Goal: Task Accomplishment & Management: Manage account settings

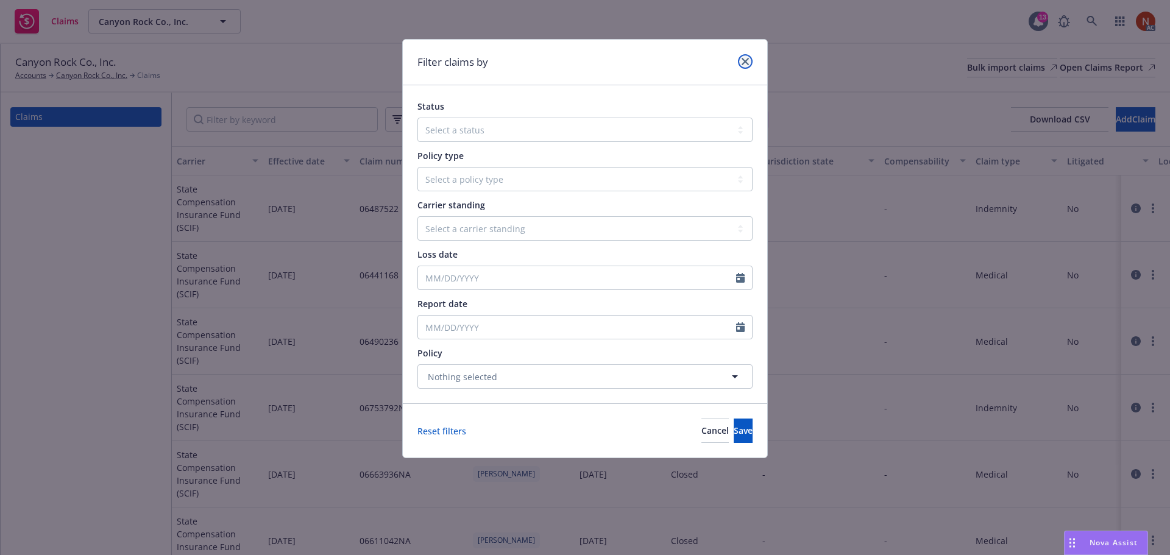
click at [748, 62] on icon "close" at bounding box center [745, 61] width 7 height 7
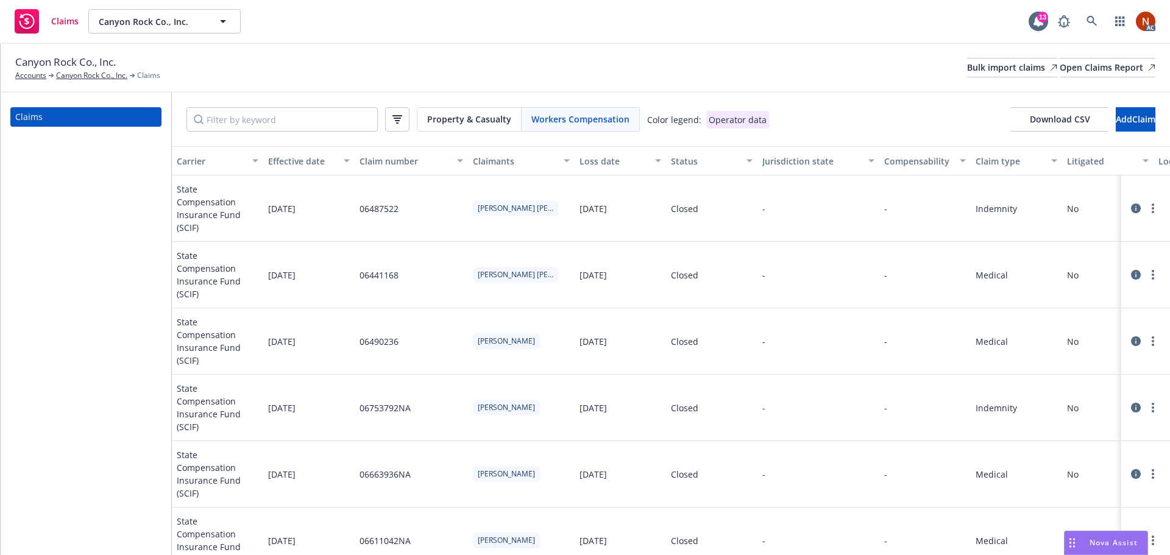
drag, startPoint x: 399, startPoint y: 121, endPoint x: 413, endPoint y: 149, distance: 31.3
click at [400, 121] on icon "button" at bounding box center [397, 120] width 5 height 1
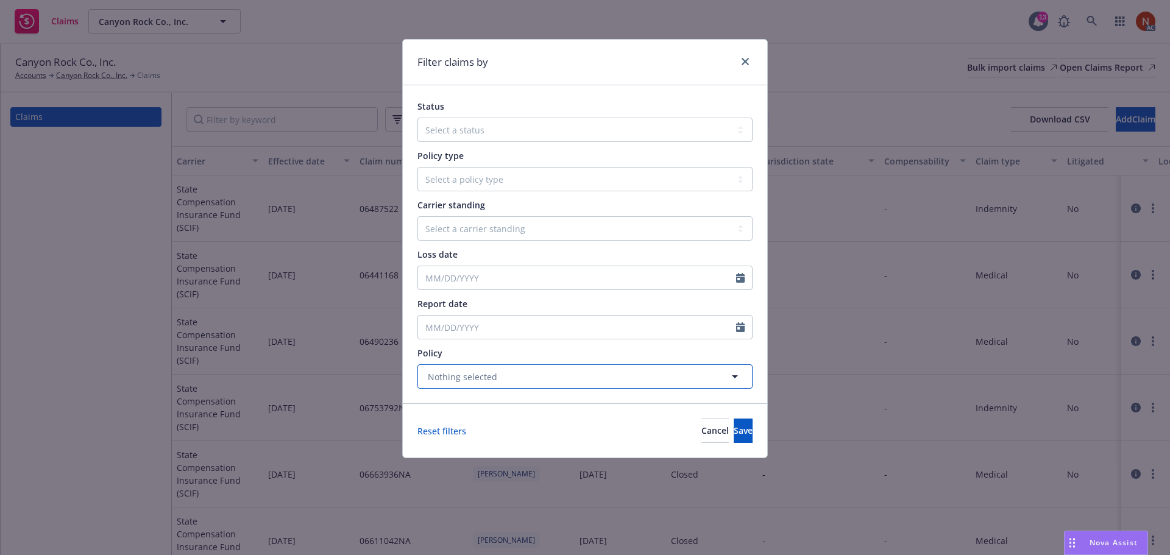
click at [516, 381] on button "Nothing selected" at bounding box center [585, 376] width 335 height 24
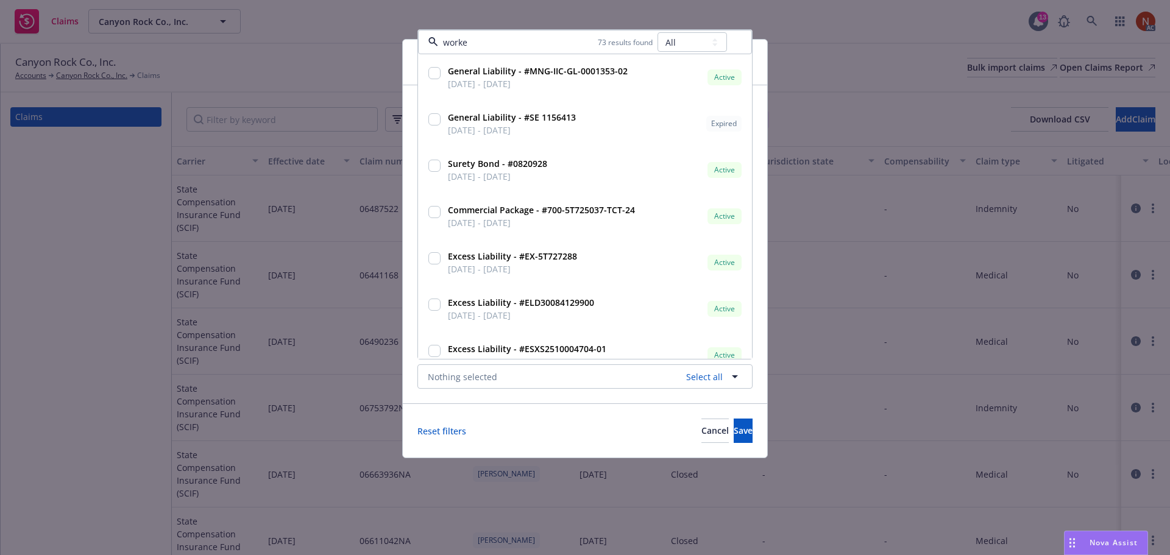
type input "worker"
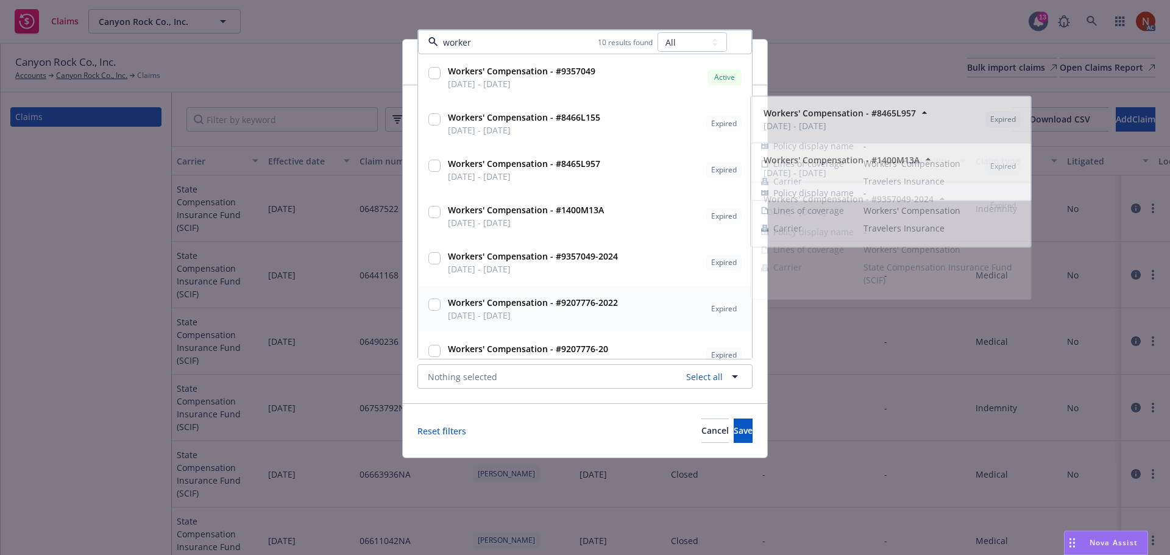
scroll to position [122, 0]
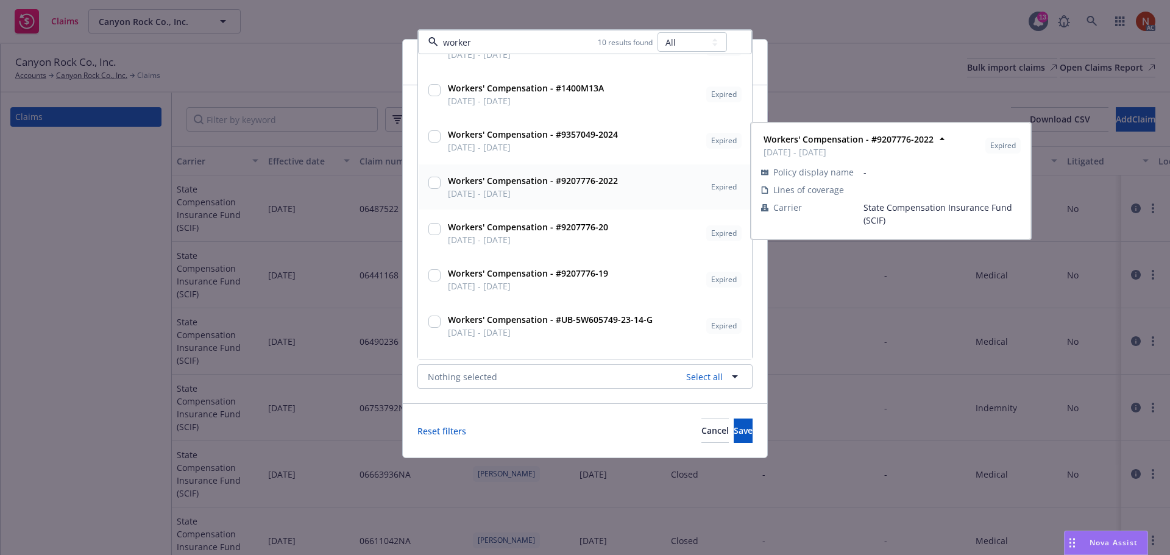
click at [492, 204] on div "Workers' Compensation - #9207776-2022 [DATE] - [DATE] Expired Policy display na…" at bounding box center [585, 187] width 333 height 45
checkbox input "true"
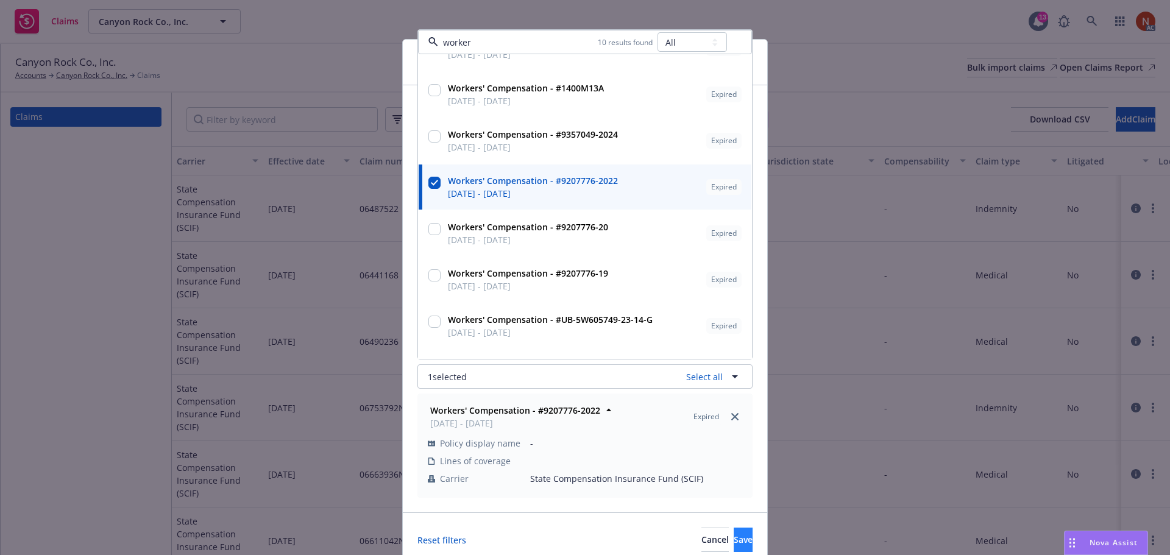
type input "worker"
click at [734, 539] on button "Save" at bounding box center [743, 540] width 19 height 24
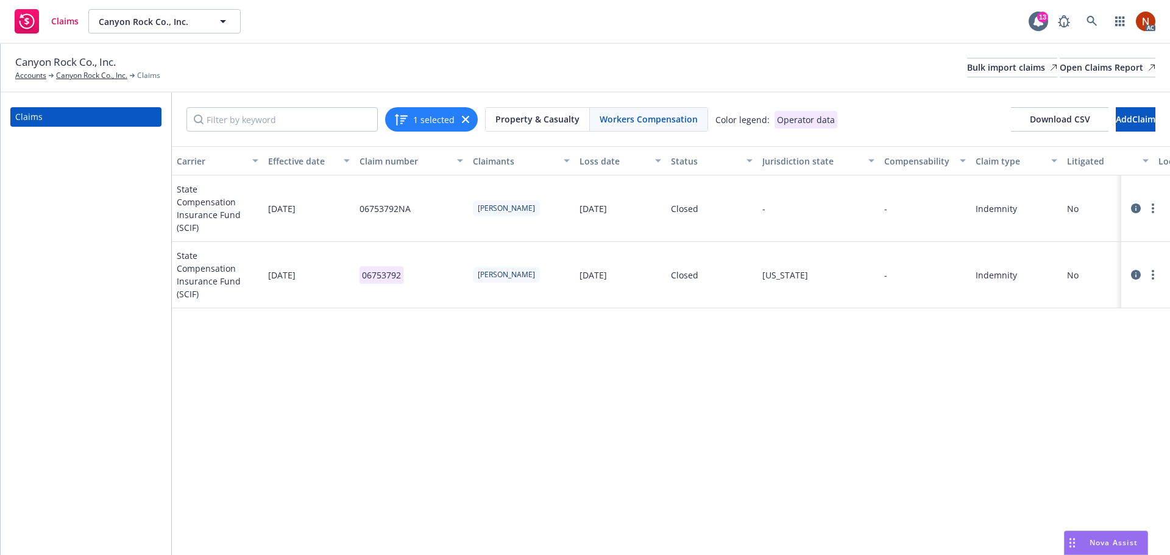
click at [1137, 204] on icon at bounding box center [1136, 209] width 10 height 10
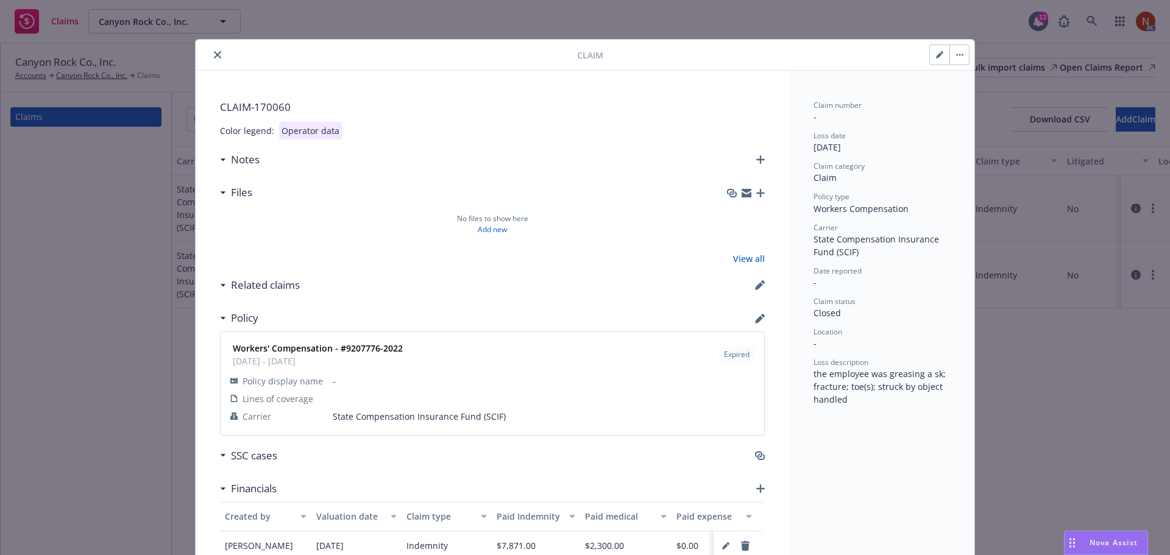
click at [210, 50] on button "close" at bounding box center [217, 55] width 15 height 15
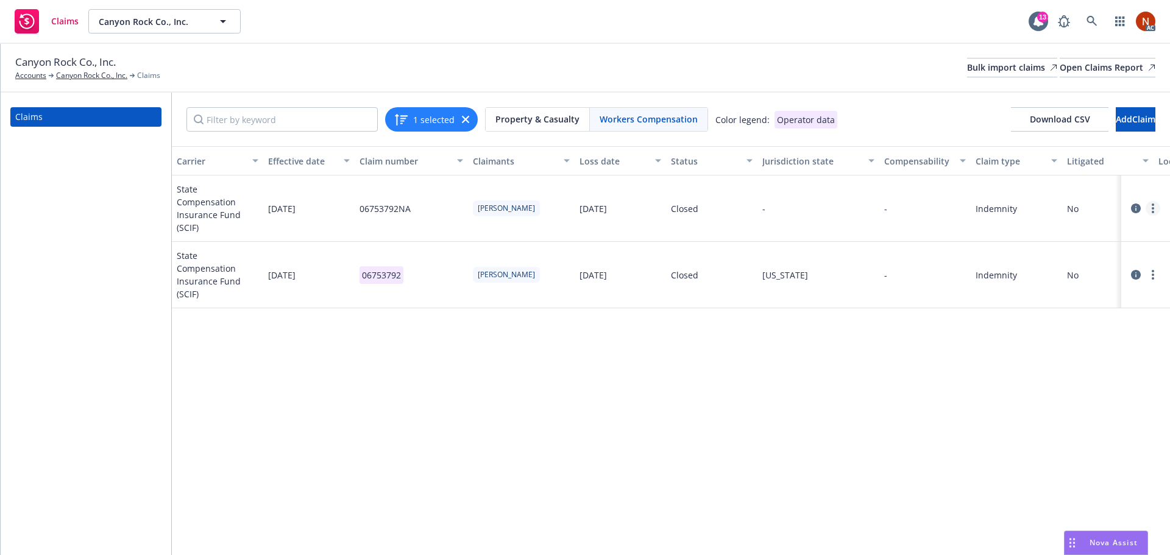
click at [1154, 204] on icon "more" at bounding box center [1153, 209] width 2 height 10
drag, startPoint x: 1152, startPoint y: 199, endPoint x: 1147, endPoint y: 202, distance: 6.3
click at [1152, 204] on icon "more" at bounding box center [1153, 209] width 2 height 10
click at [1025, 383] on div "Carrier Effective date Claim number Claimants Loss date Status Jurisdiction sta…" at bounding box center [671, 350] width 998 height 409
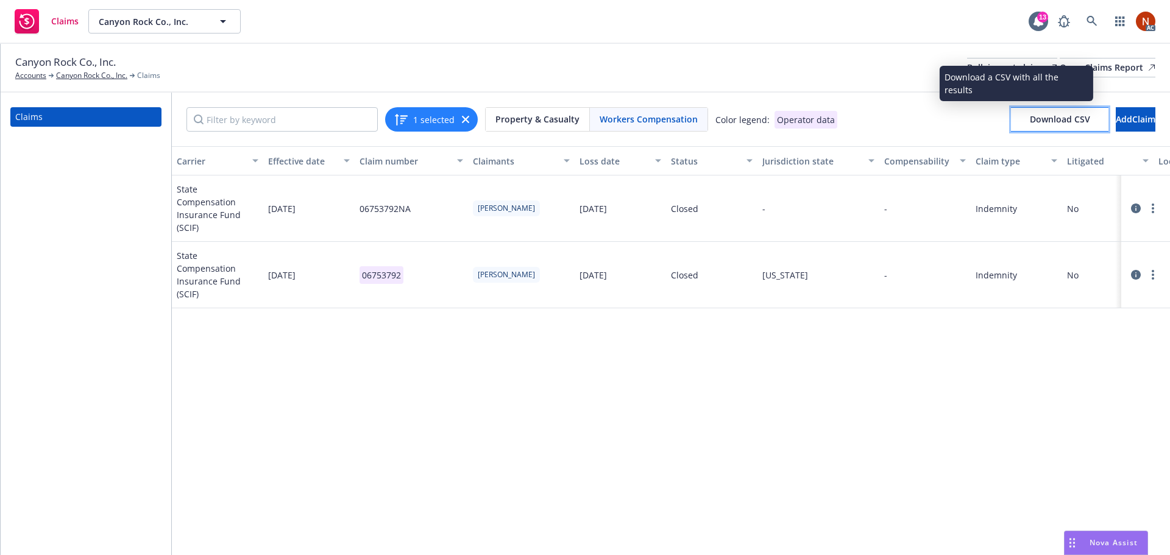
click at [1030, 124] on span "Download CSV" at bounding box center [1060, 119] width 60 height 12
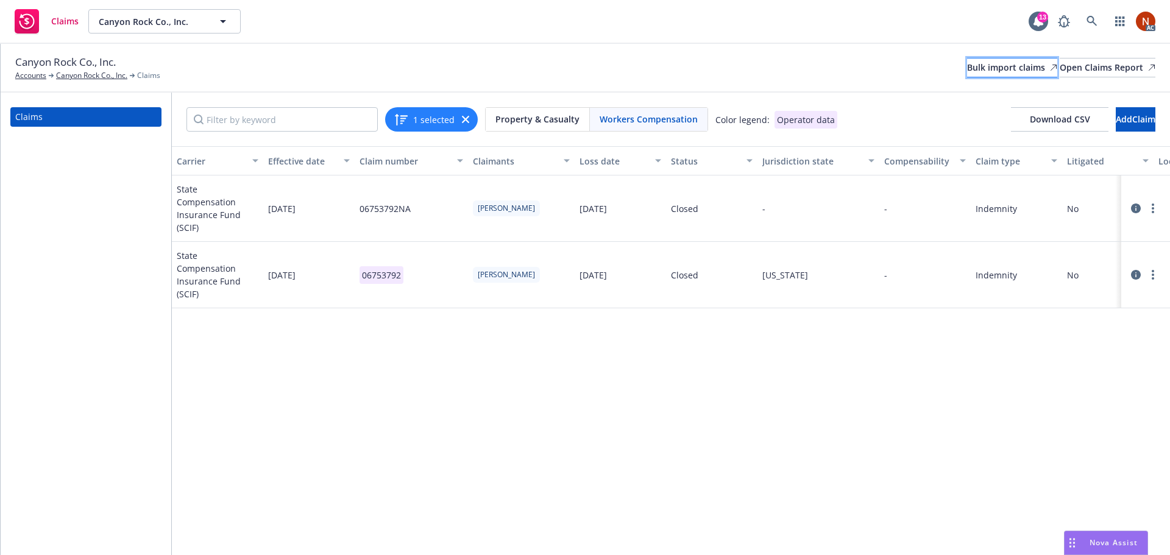
click at [976, 66] on div "Bulk import claims" at bounding box center [1012, 68] width 90 height 18
click at [1132, 201] on div at bounding box center [1145, 208] width 39 height 15
click at [1134, 204] on icon at bounding box center [1136, 209] width 10 height 10
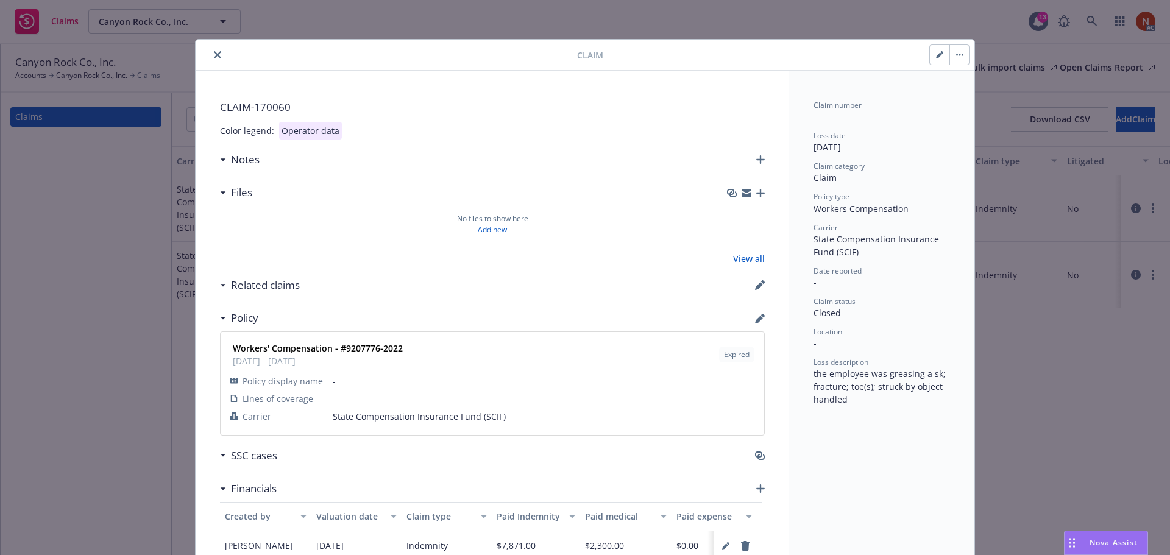
click at [218, 58] on button "close" at bounding box center [217, 55] width 15 height 15
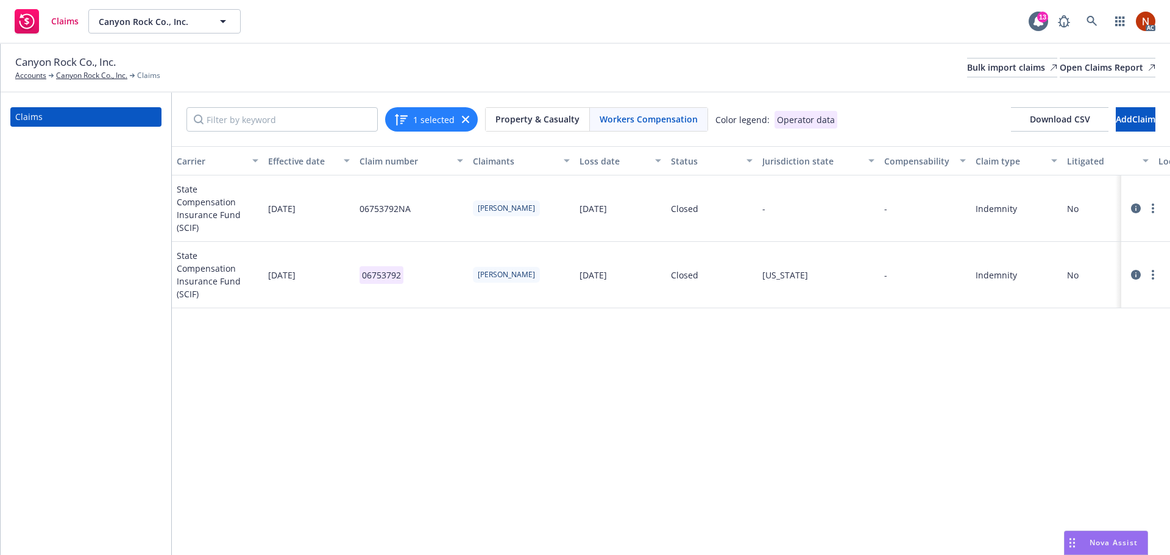
scroll to position [0, 901]
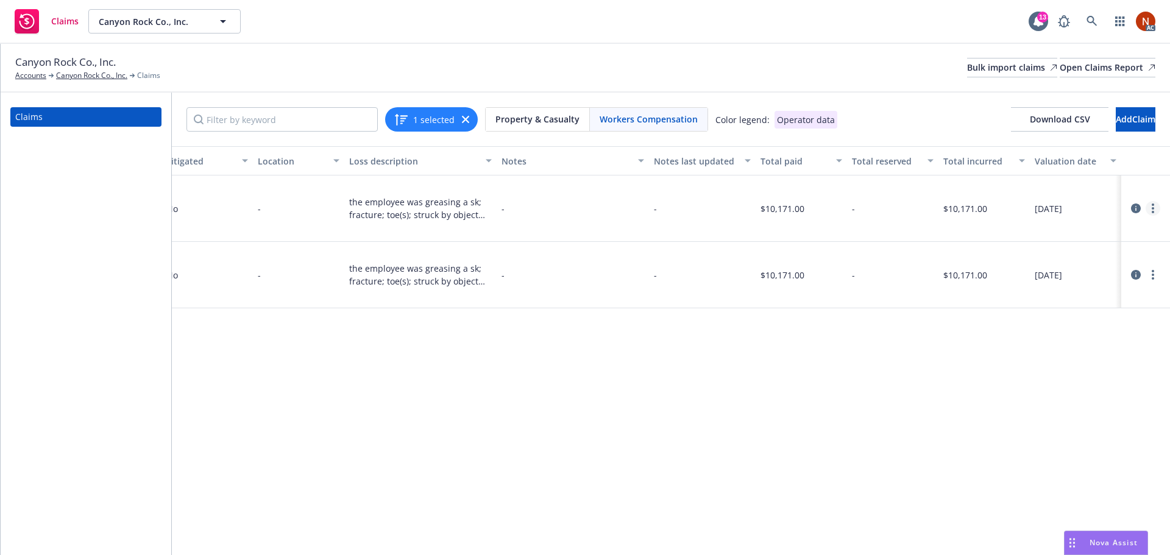
click at [1153, 207] on circle "more" at bounding box center [1153, 208] width 2 height 2
click at [1070, 227] on link "Delete" at bounding box center [1102, 227] width 116 height 24
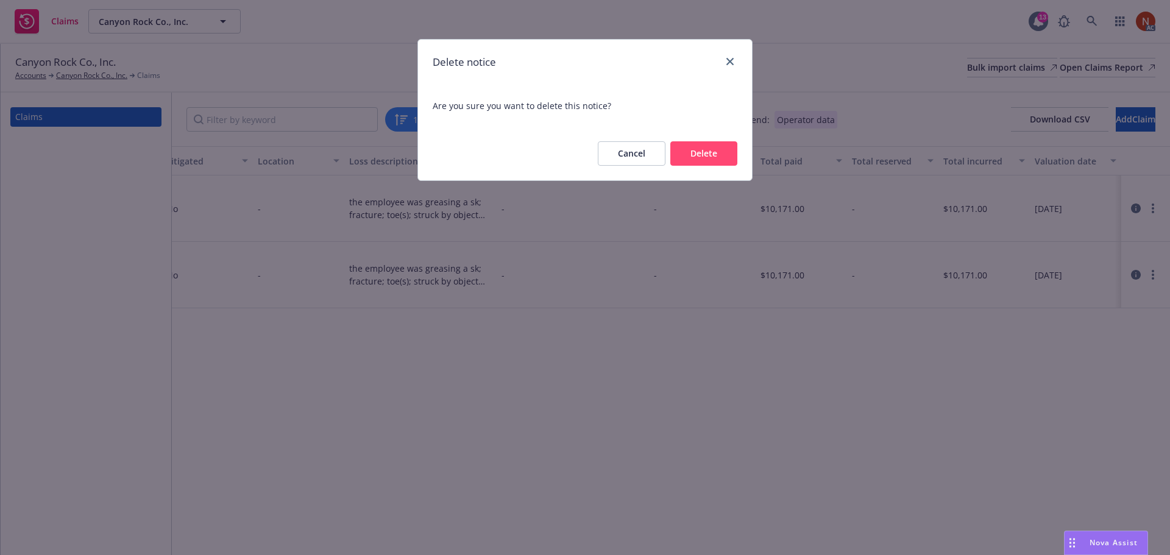
click at [711, 143] on button "Delete" at bounding box center [703, 153] width 67 height 24
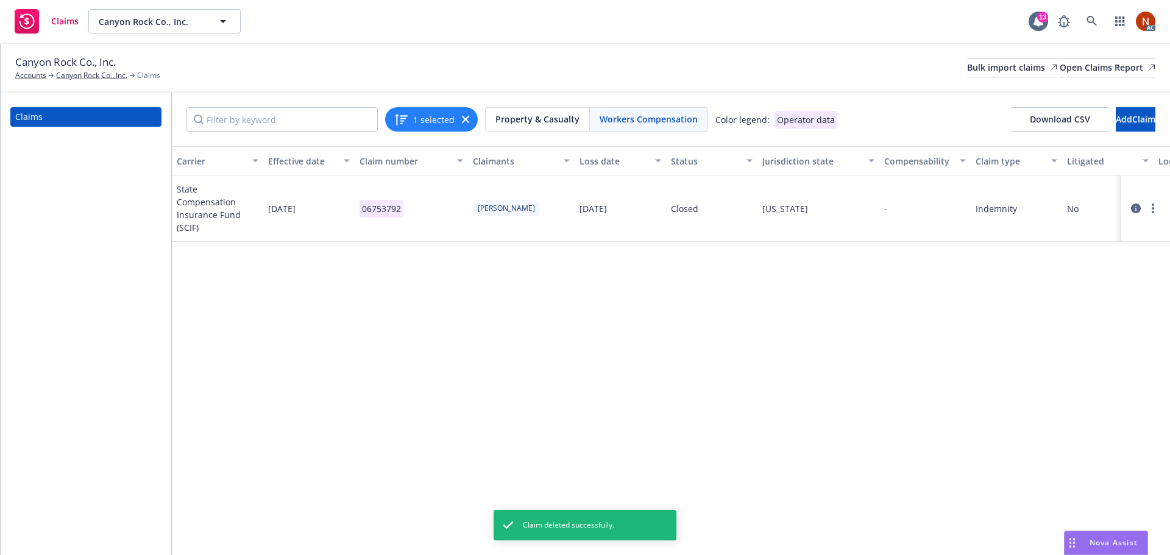
click at [452, 374] on div "Carrier Effective date Claim number Claimants Loss date Status Jurisdiction sta…" at bounding box center [671, 350] width 998 height 409
drag, startPoint x: 464, startPoint y: 115, endPoint x: 383, endPoint y: 119, distance: 81.2
click at [461, 114] on div "1 selected" at bounding box center [431, 119] width 93 height 24
click at [462, 119] on icon "button" at bounding box center [465, 119] width 7 height 7
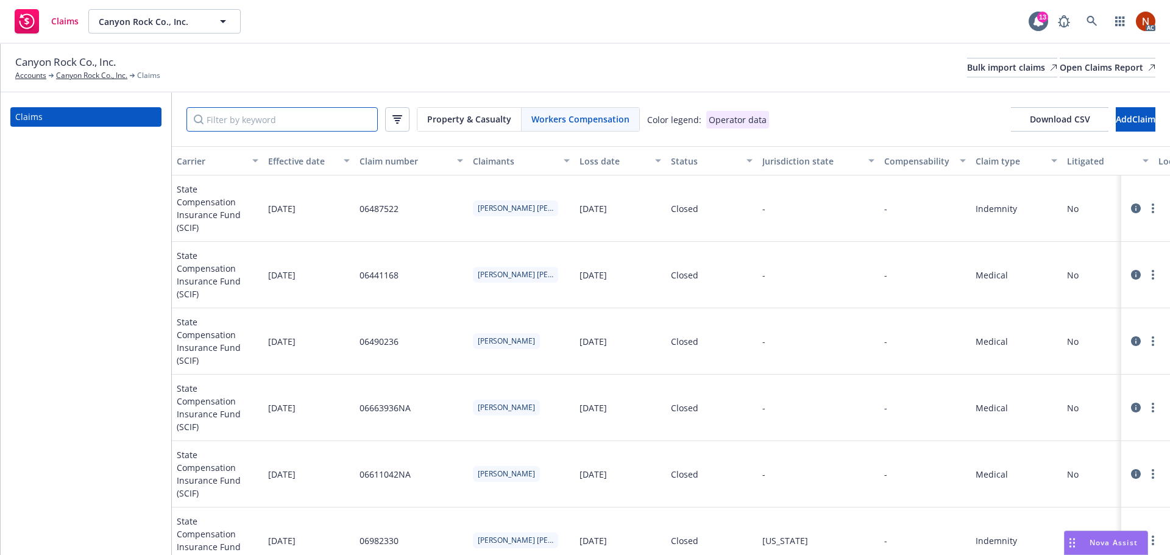
click at [317, 123] on input "Filter by keyword" at bounding box center [282, 119] width 191 height 24
paste input "[DATE]"
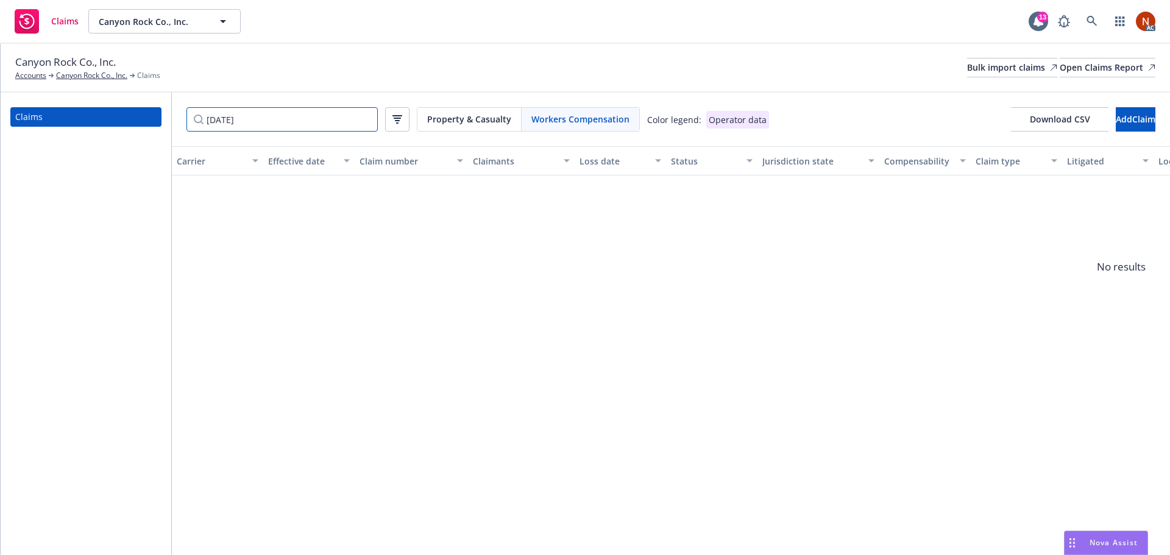
click at [218, 124] on input "[DATE]" at bounding box center [282, 119] width 191 height 24
click at [215, 120] on input "[DATE]" at bounding box center [282, 119] width 191 height 24
type input "[DATE]"
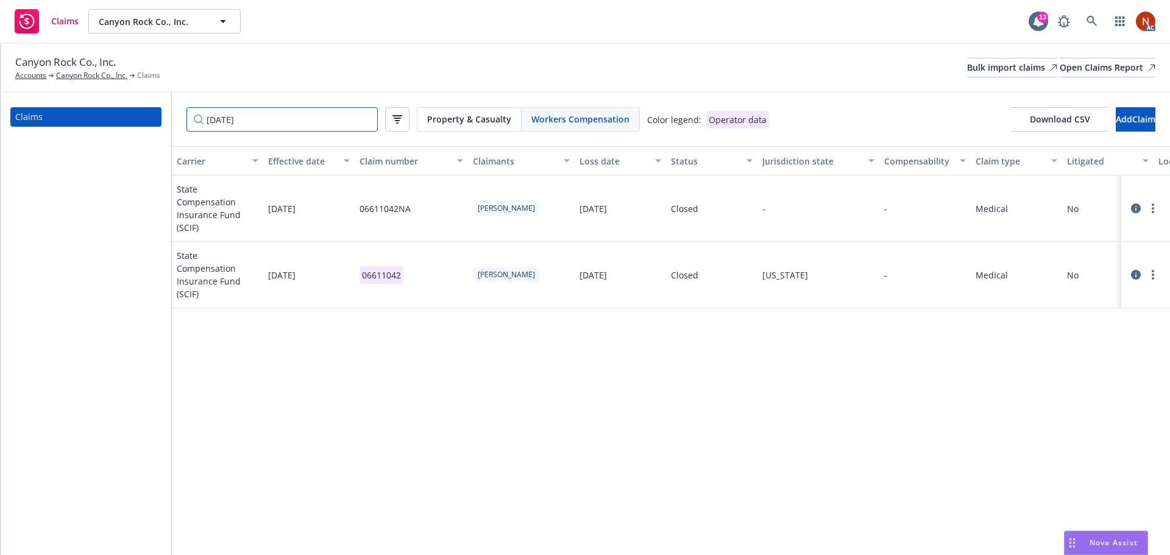
click at [366, 119] on input "[DATE]" at bounding box center [282, 119] width 191 height 24
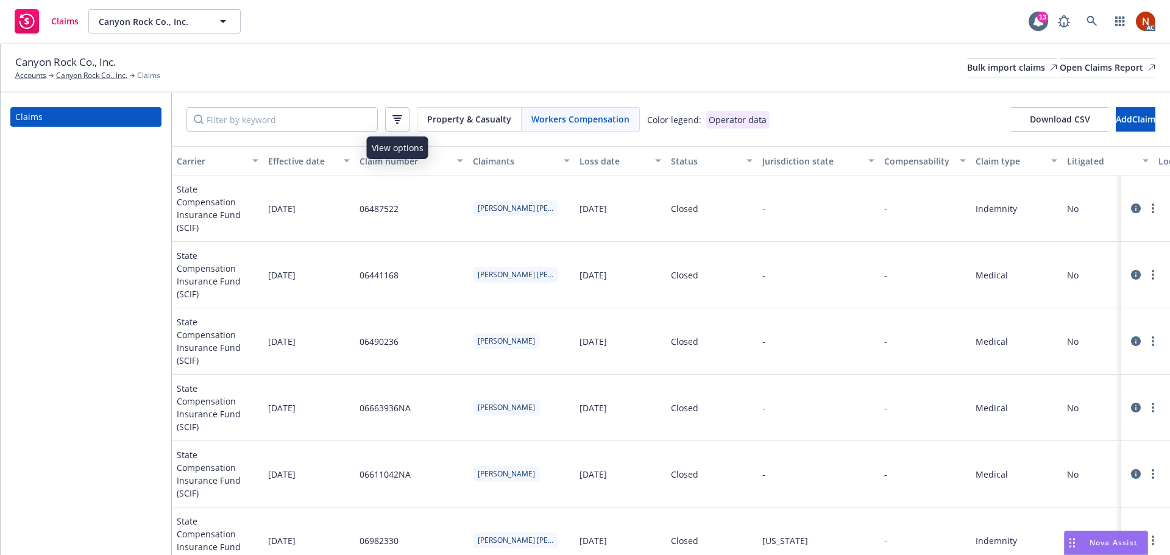
click at [394, 118] on icon "button" at bounding box center [398, 119] width 10 height 9
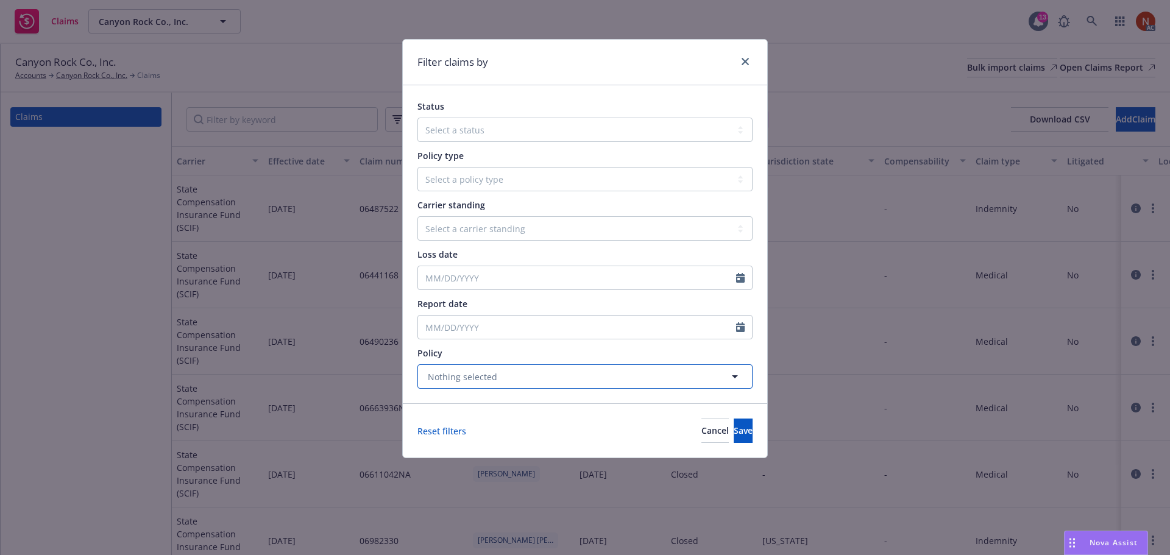
click at [475, 377] on span "Nothing selected" at bounding box center [462, 377] width 69 height 13
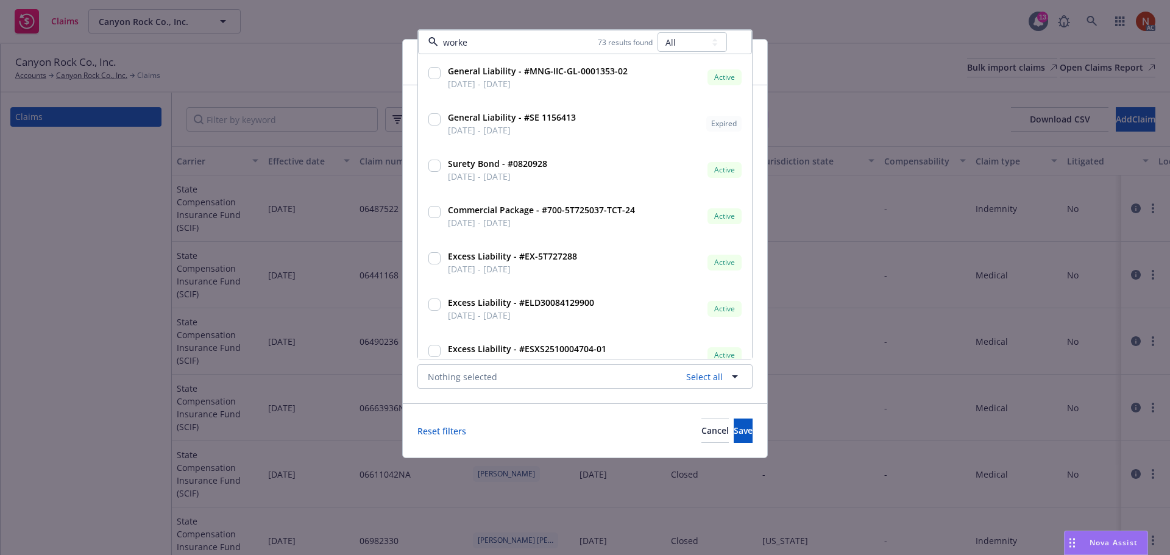
type input "worker"
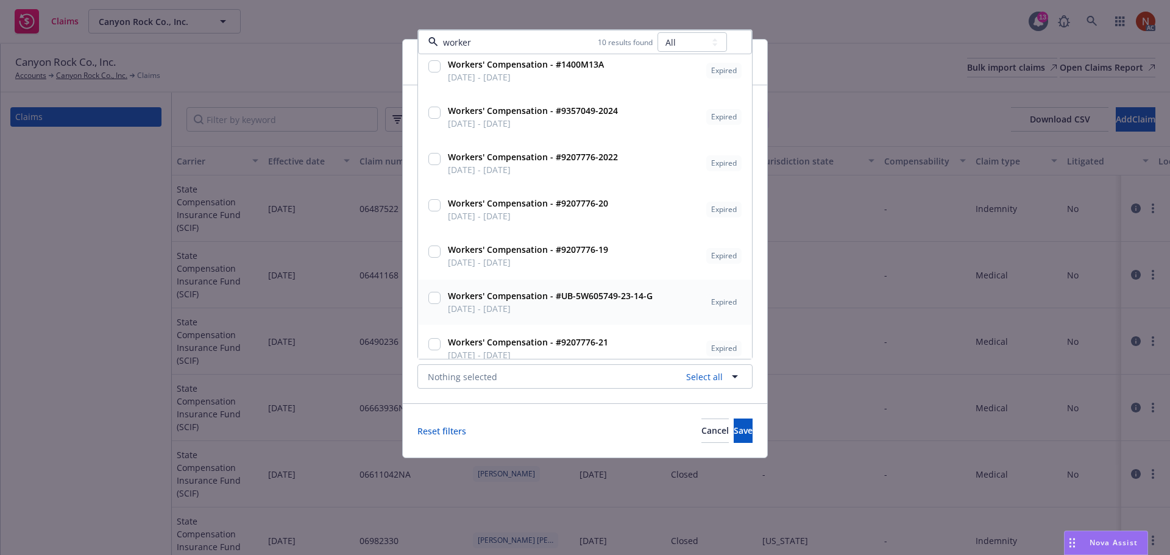
scroll to position [158, 0]
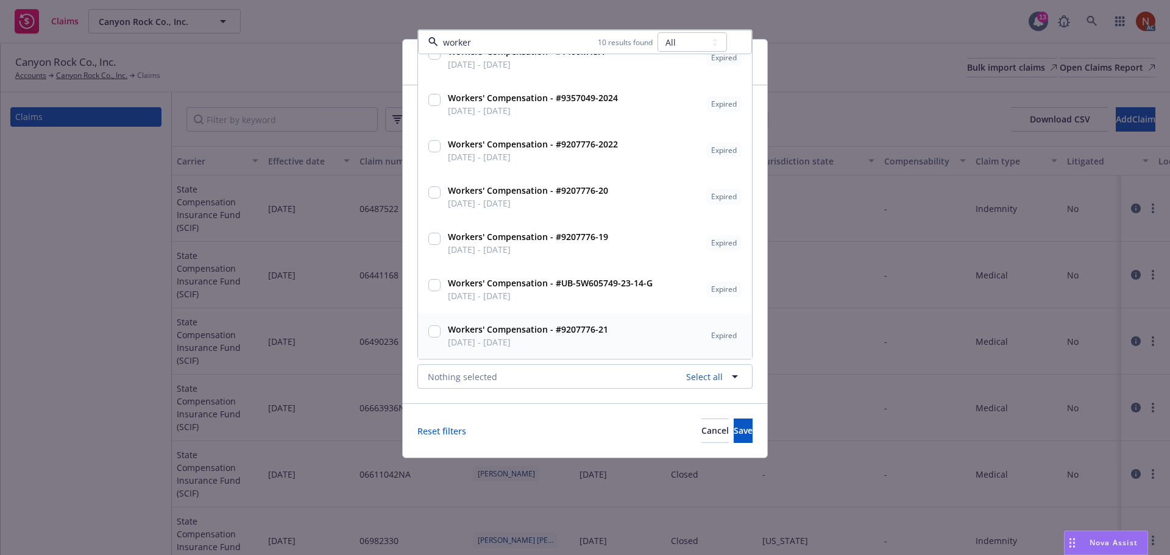
click at [494, 331] on strong "Workers' Compensation - #9207776-21" at bounding box center [528, 330] width 160 height 12
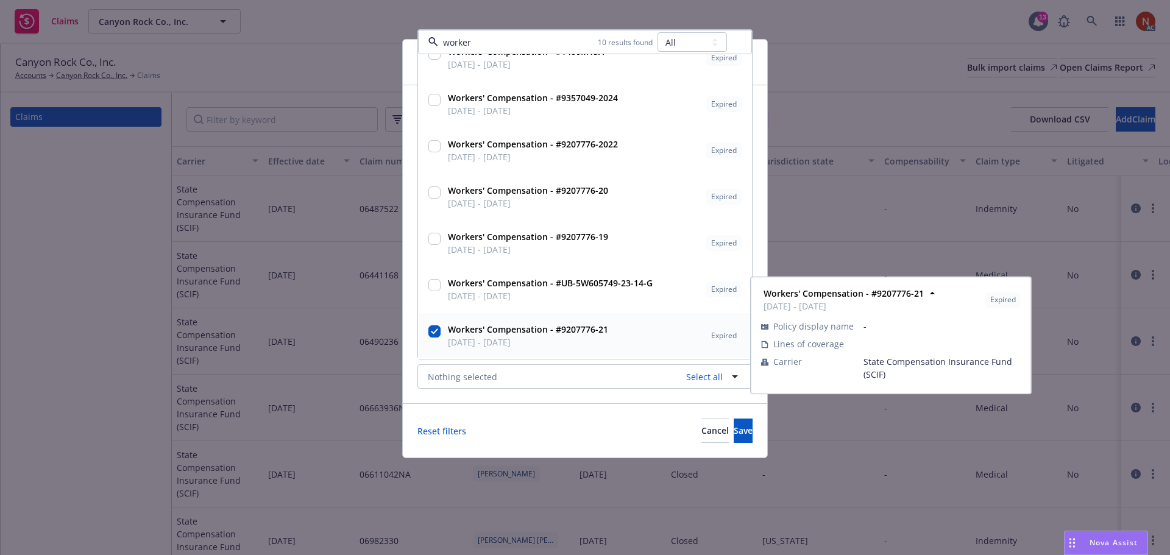
checkbox input "true"
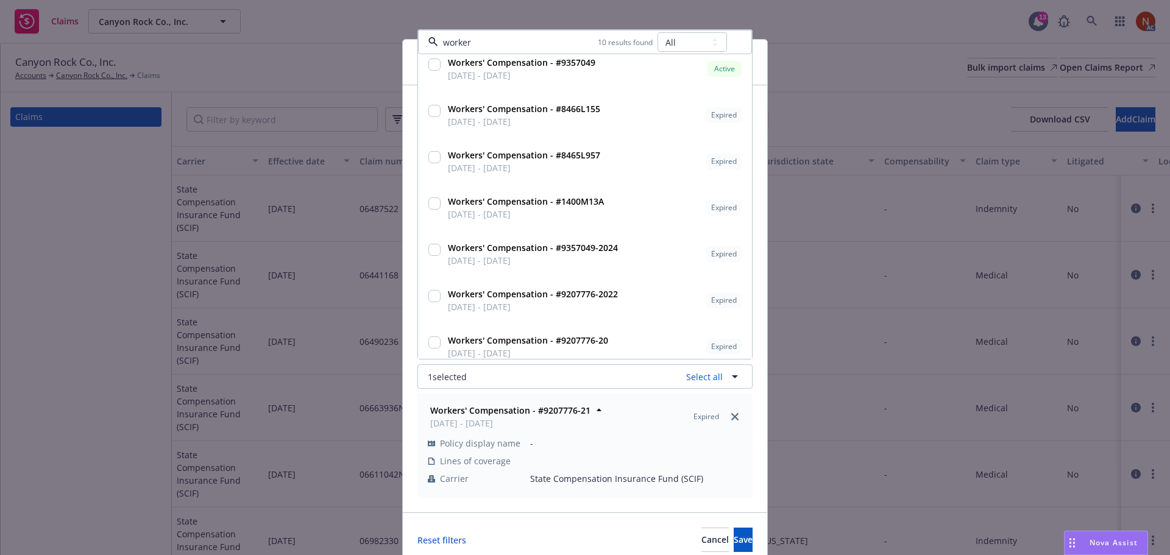
scroll to position [0, 0]
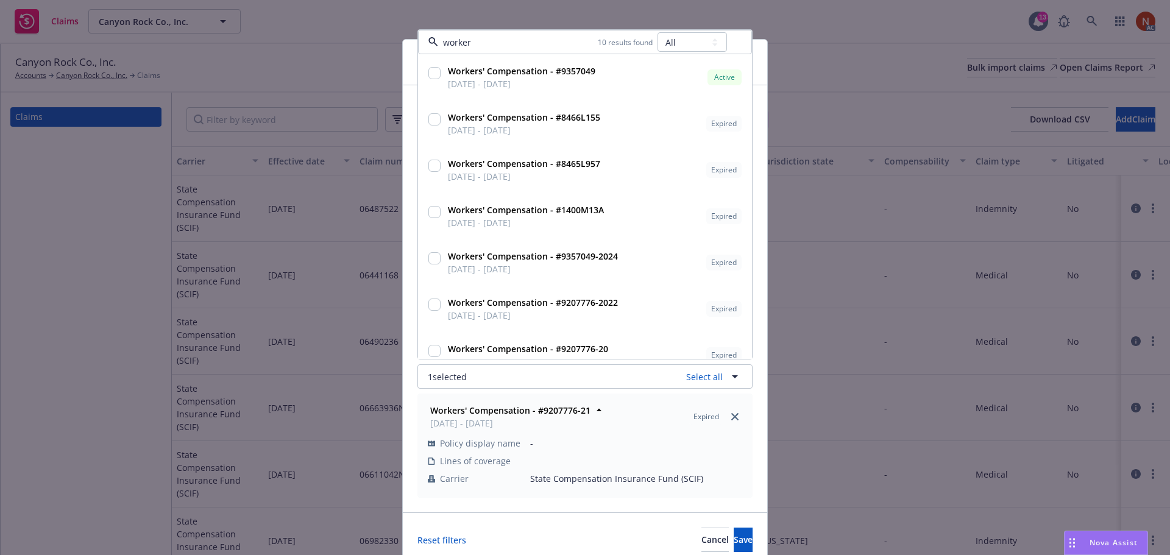
type input "worker"
click at [734, 537] on span "Save" at bounding box center [743, 540] width 19 height 12
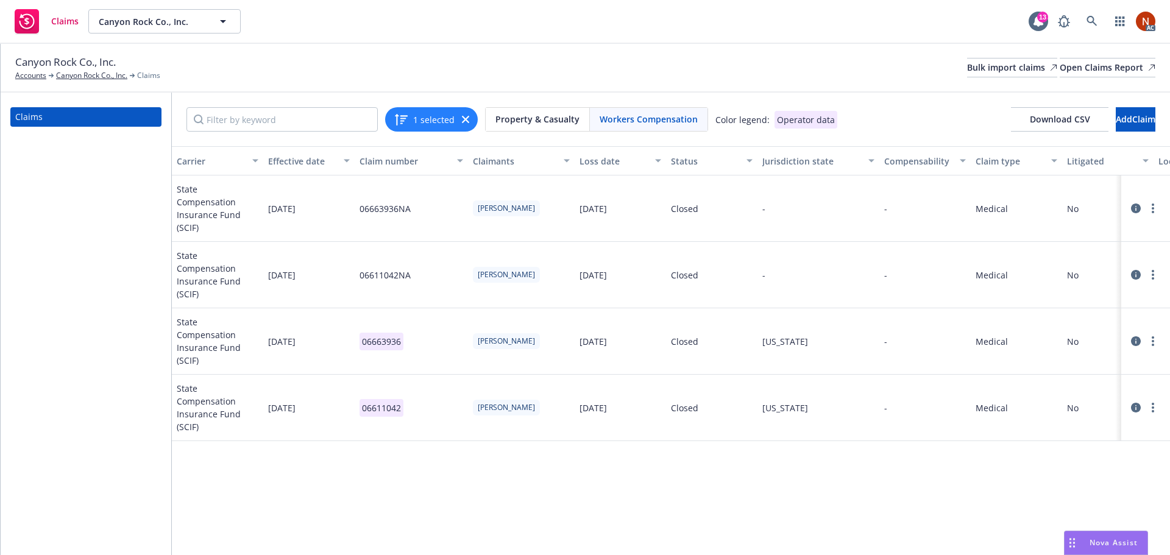
click at [1140, 204] on icon at bounding box center [1136, 209] width 10 height 10
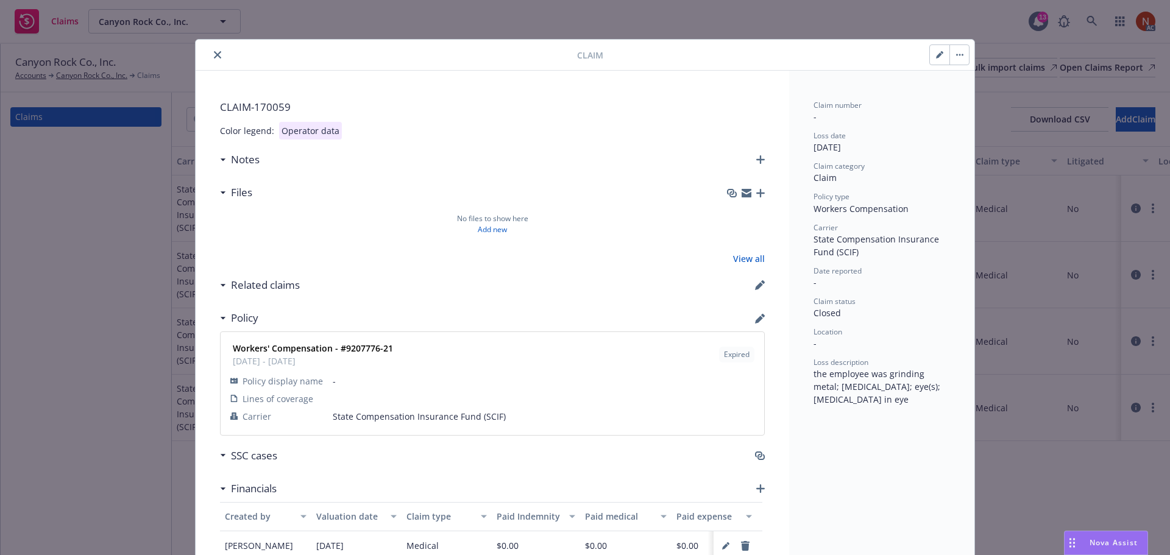
click at [217, 57] on button "close" at bounding box center [217, 55] width 15 height 15
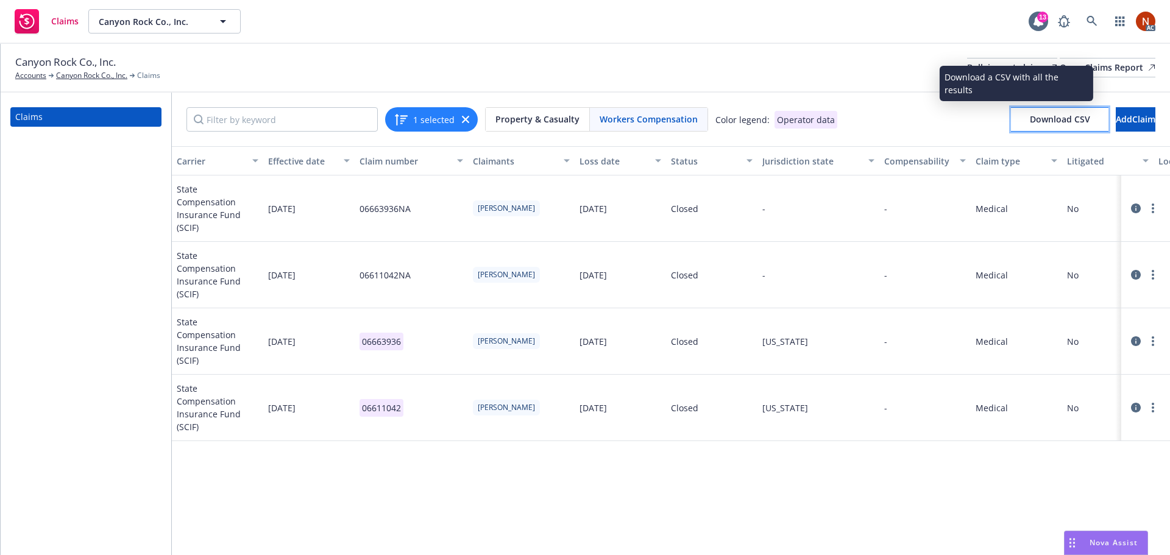
click at [1033, 121] on span "Download CSV" at bounding box center [1060, 119] width 60 height 12
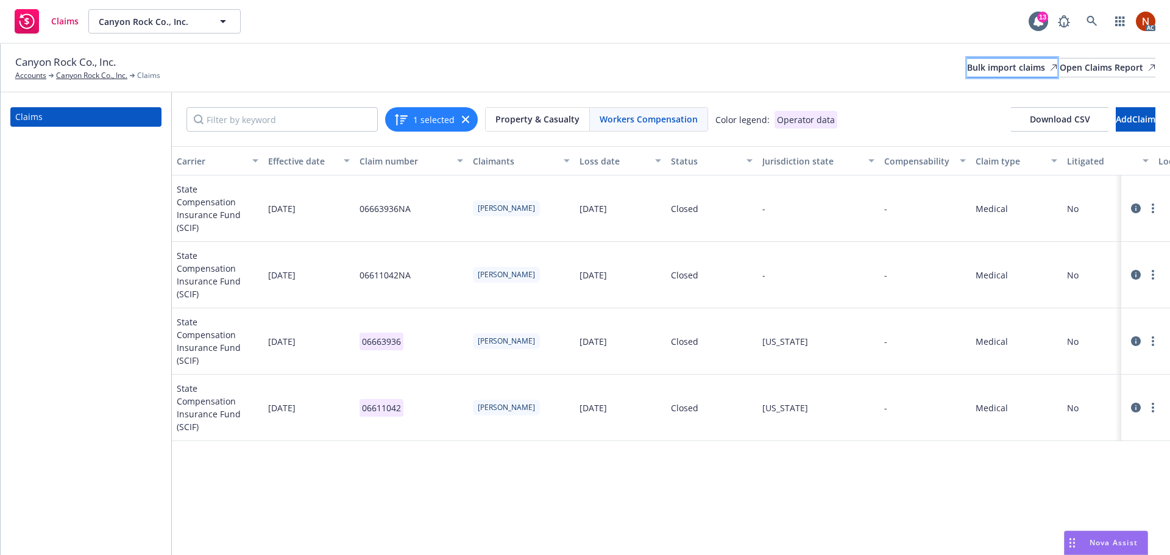
click at [967, 63] on div "Bulk import claims" at bounding box center [1012, 68] width 90 height 18
click at [1134, 207] on icon at bounding box center [1136, 209] width 10 height 10
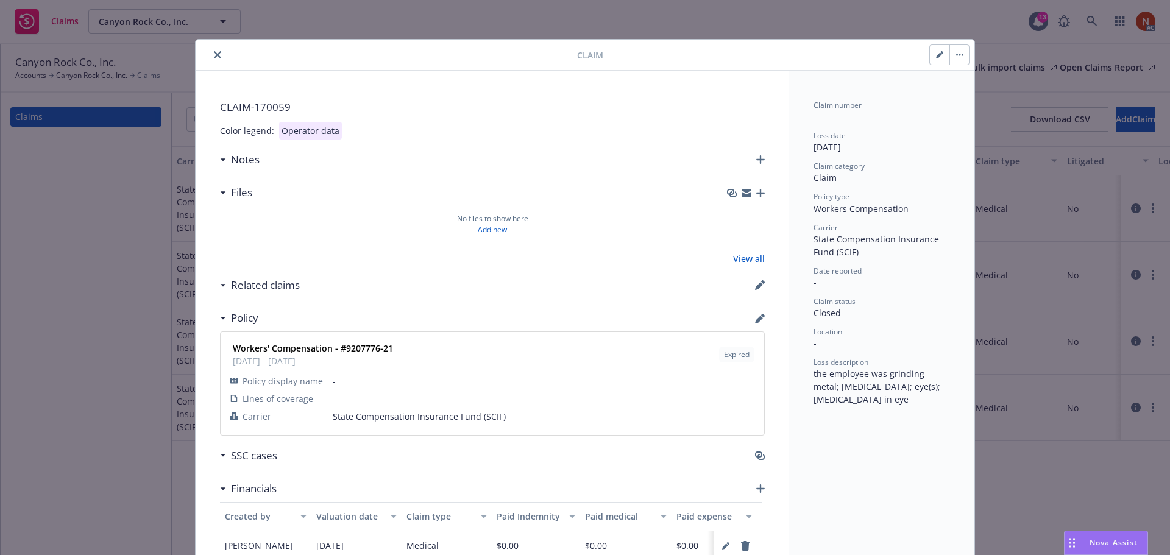
click at [215, 53] on icon "close" at bounding box center [217, 54] width 7 height 7
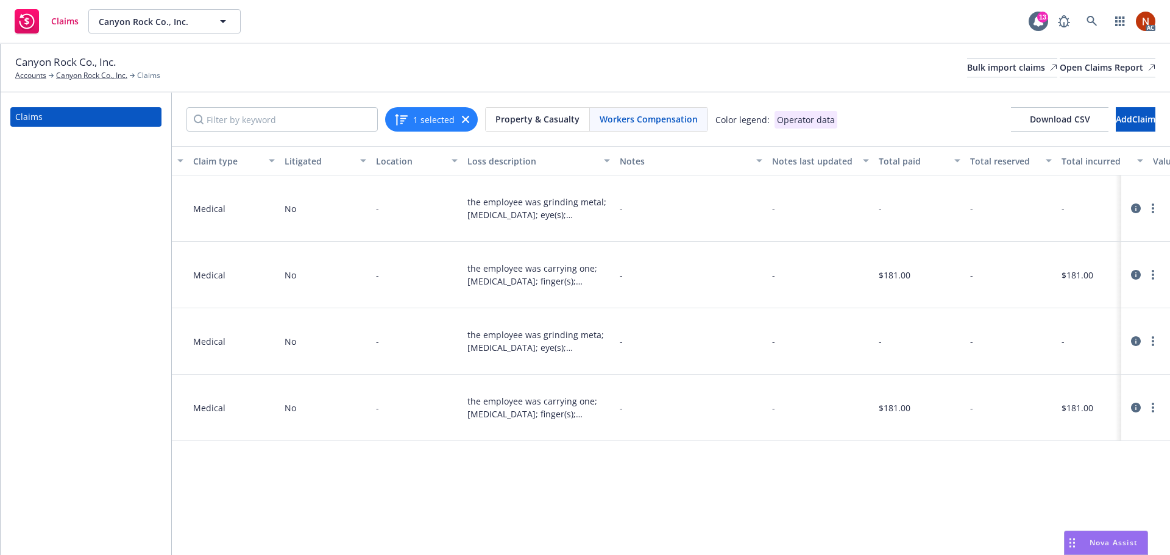
scroll to position [0, 901]
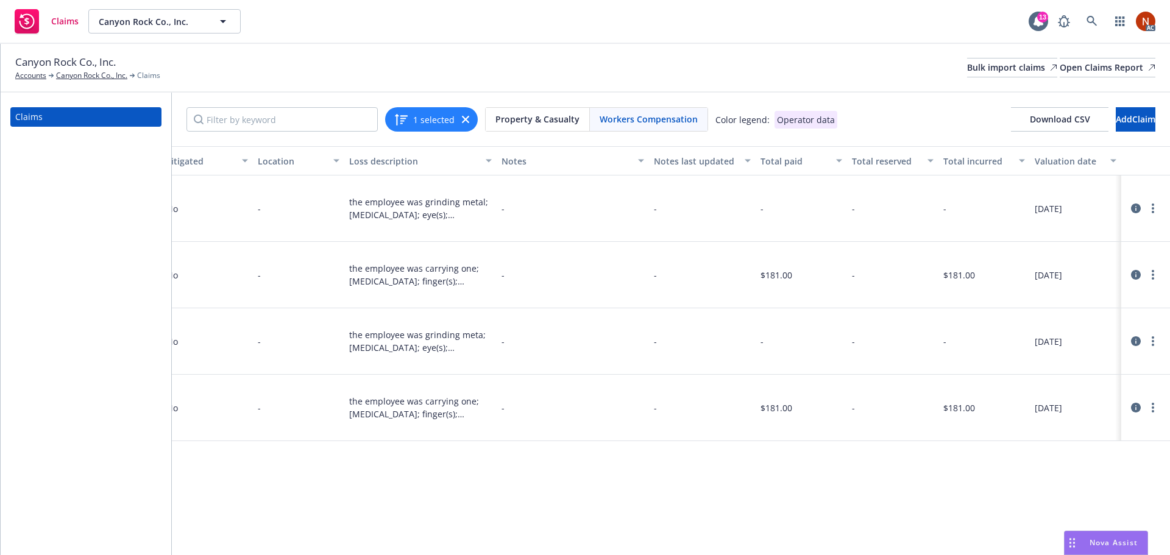
click at [1157, 193] on div at bounding box center [1146, 209] width 49 height 66
click at [1154, 211] on circle "more" at bounding box center [1153, 212] width 2 height 2
click at [1084, 222] on link "Delete" at bounding box center [1102, 227] width 116 height 24
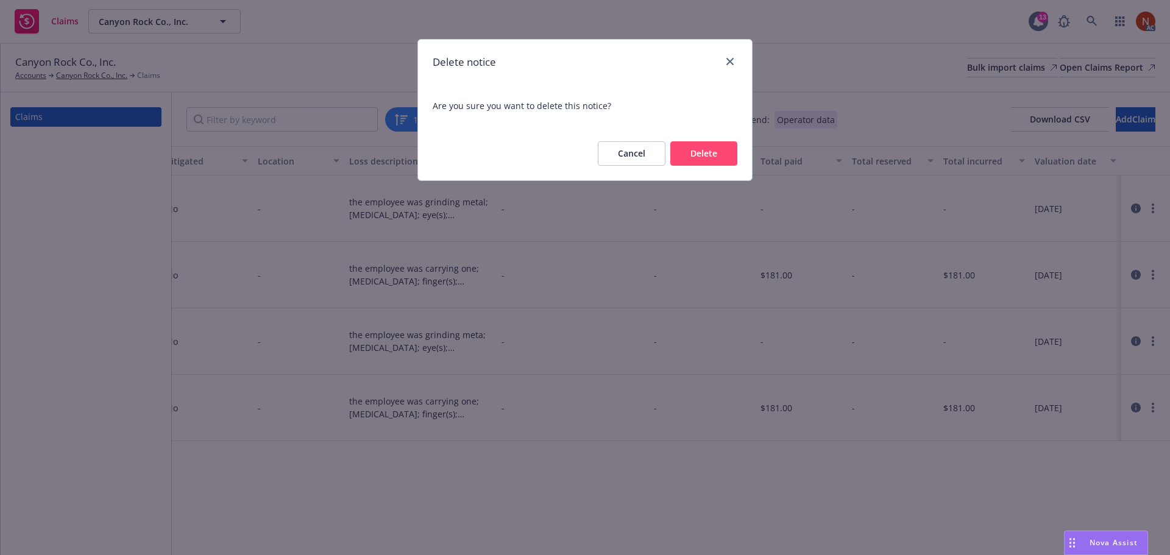
click at [714, 151] on button "Delete" at bounding box center [703, 153] width 67 height 24
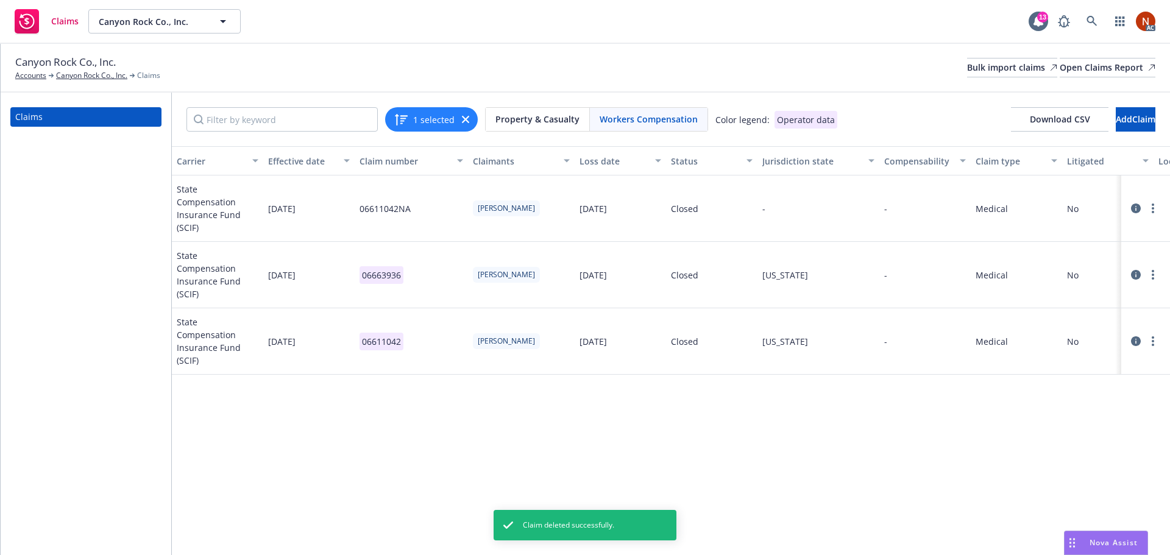
scroll to position [0, 901]
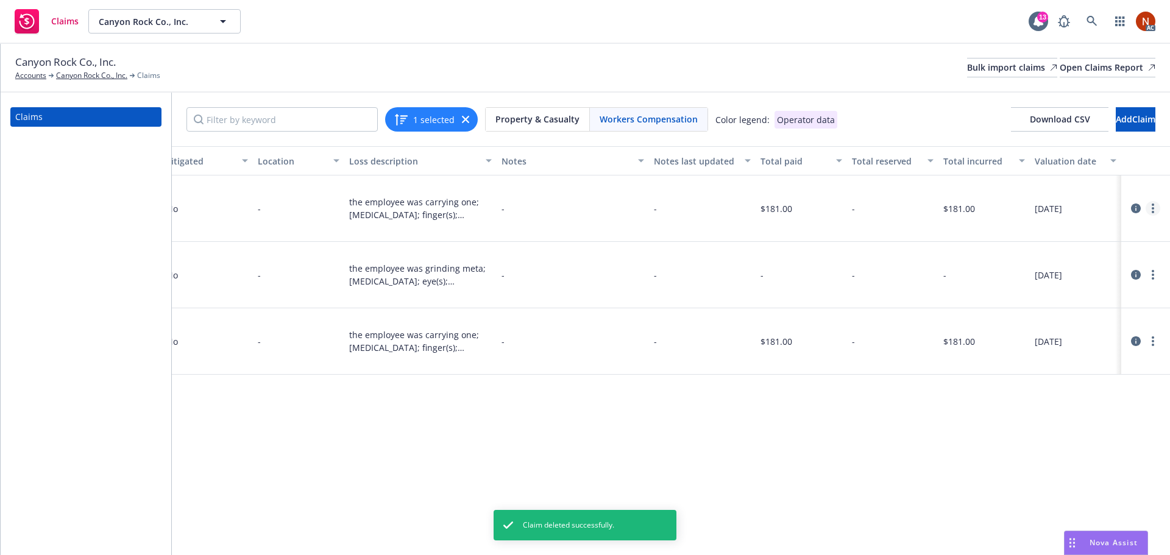
click at [1151, 202] on link "more" at bounding box center [1153, 208] width 15 height 15
click at [1072, 232] on link "Delete" at bounding box center [1102, 227] width 116 height 24
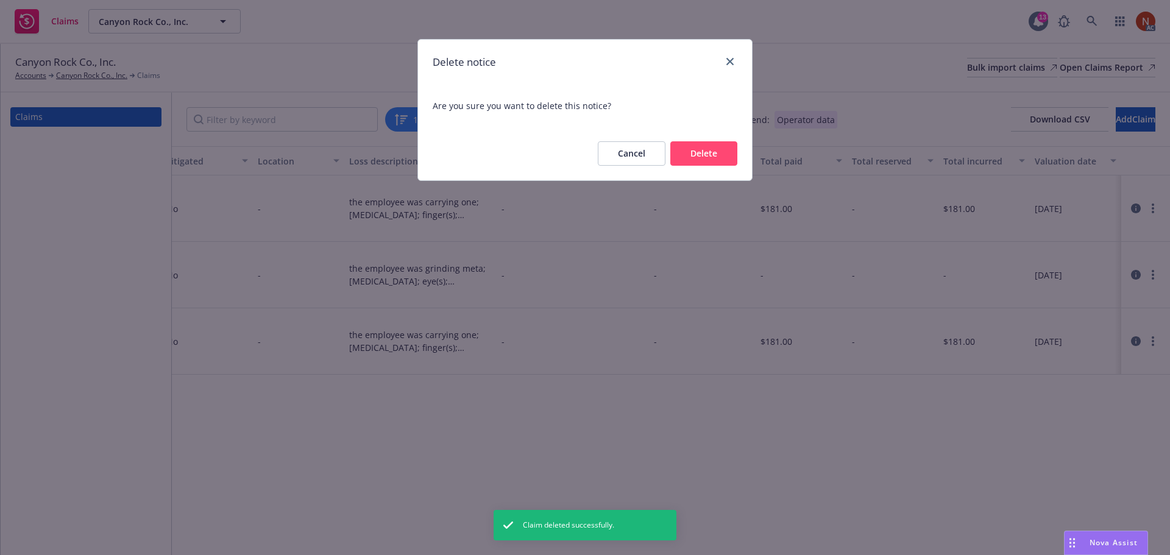
click at [697, 148] on button "Delete" at bounding box center [703, 153] width 67 height 24
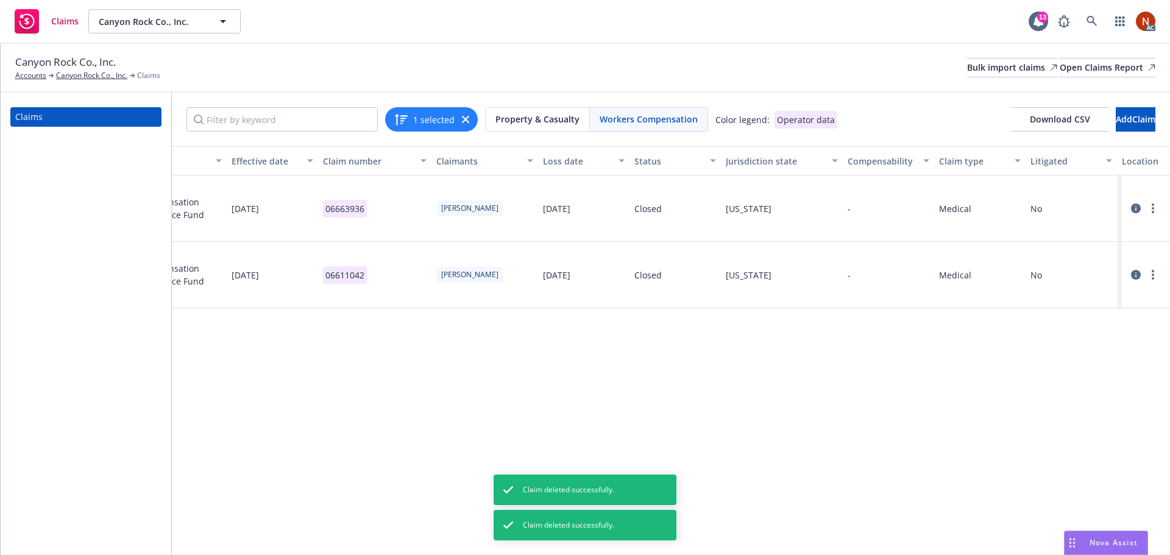
scroll to position [0, 0]
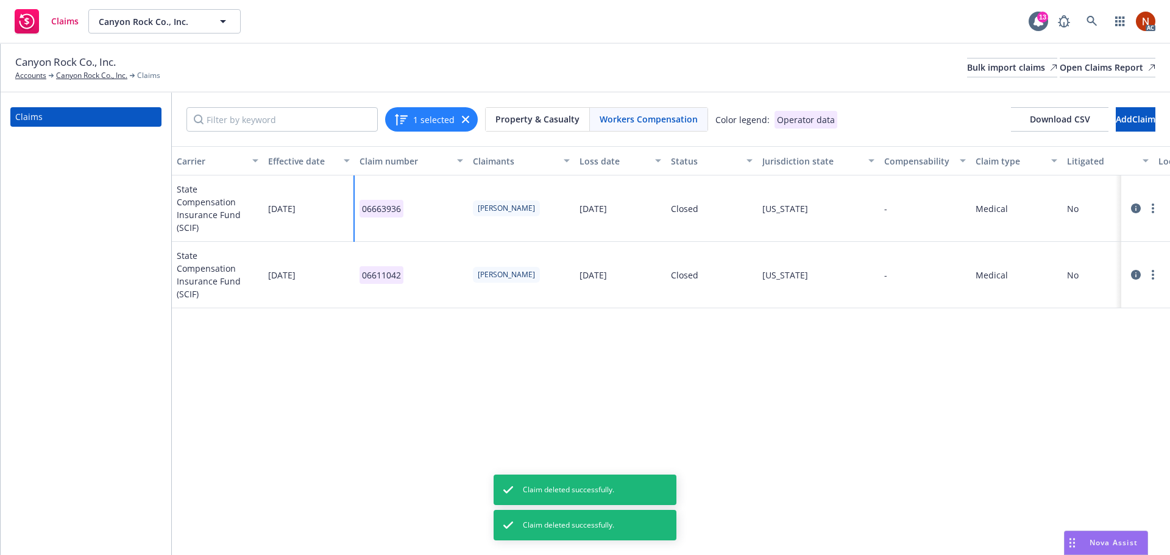
drag, startPoint x: 416, startPoint y: 203, endPoint x: 350, endPoint y: 198, distance: 66.0
click at [350, 198] on div "State Compensation Insurance Fund (SCIF) [DATE] 06663936 [PERSON_NAME] [DATE] C…" at bounding box center [1121, 209] width 1899 height 66
copy div "06663936"
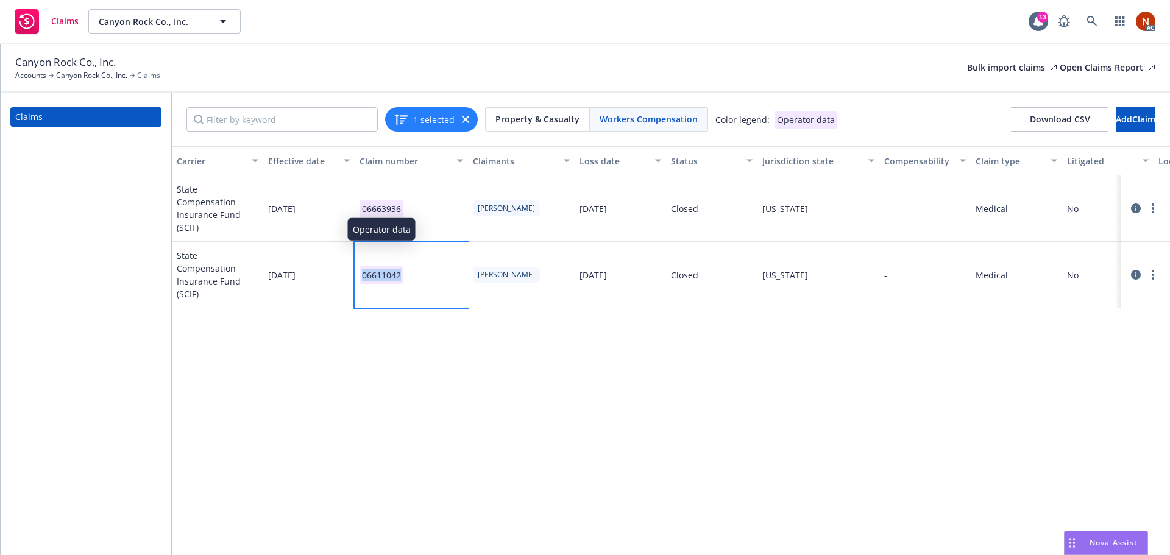
drag, startPoint x: 417, startPoint y: 258, endPoint x: 360, endPoint y: 261, distance: 57.3
click at [360, 261] on div "06611042" at bounding box center [411, 275] width 113 height 66
copy p "06611042"
